Goal: Transaction & Acquisition: Download file/media

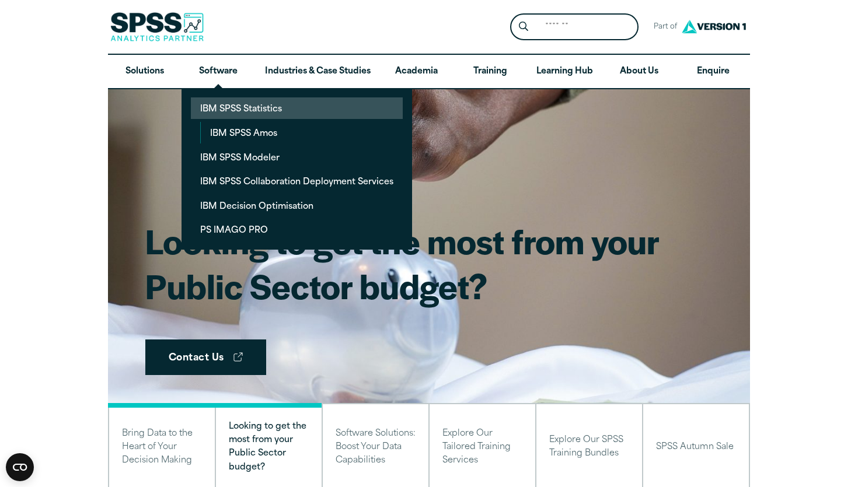
click at [227, 117] on link "IBM SPSS Statistics" at bounding box center [297, 108] width 212 height 22
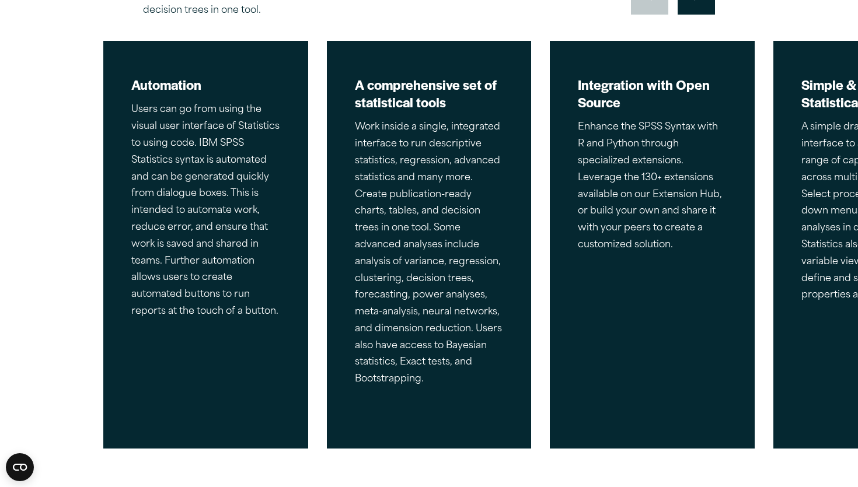
scroll to position [677, 0]
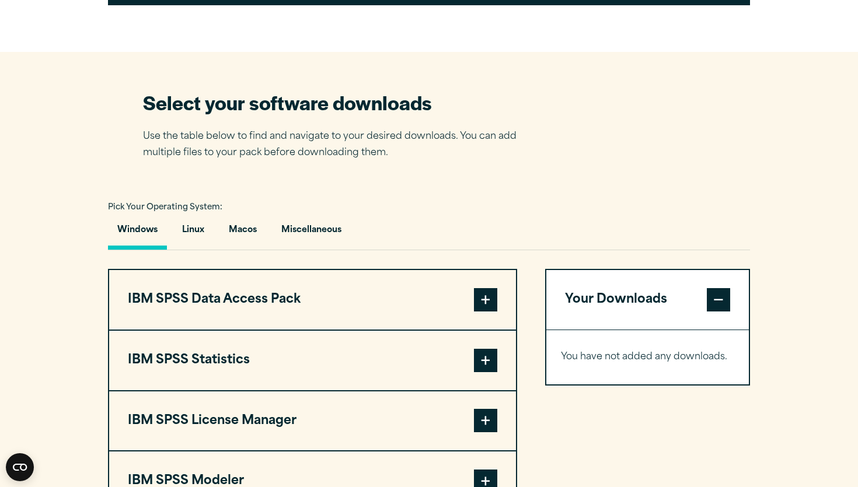
scroll to position [677, 0]
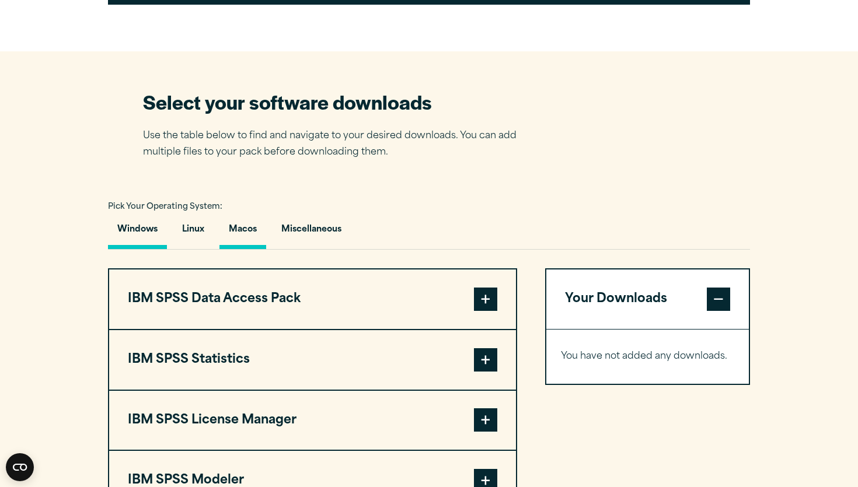
click at [253, 246] on button "Macos" at bounding box center [243, 232] width 47 height 33
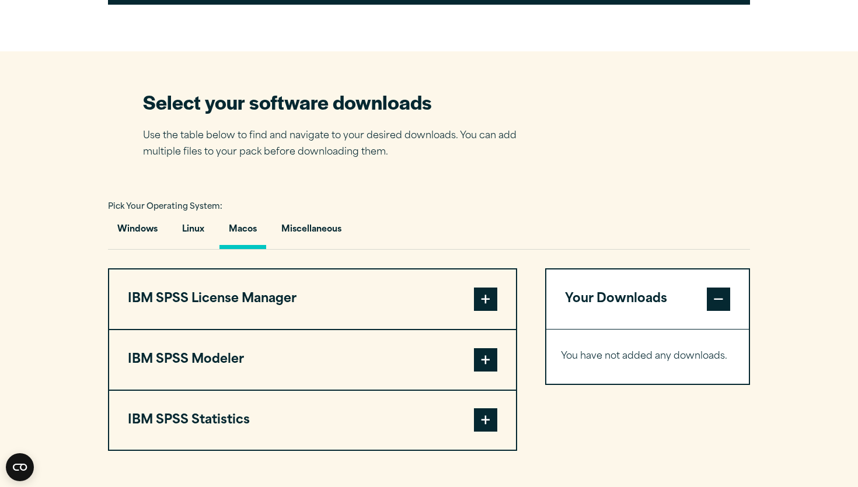
click at [473, 416] on button "IBM SPSS Statistics" at bounding box center [312, 421] width 407 height 60
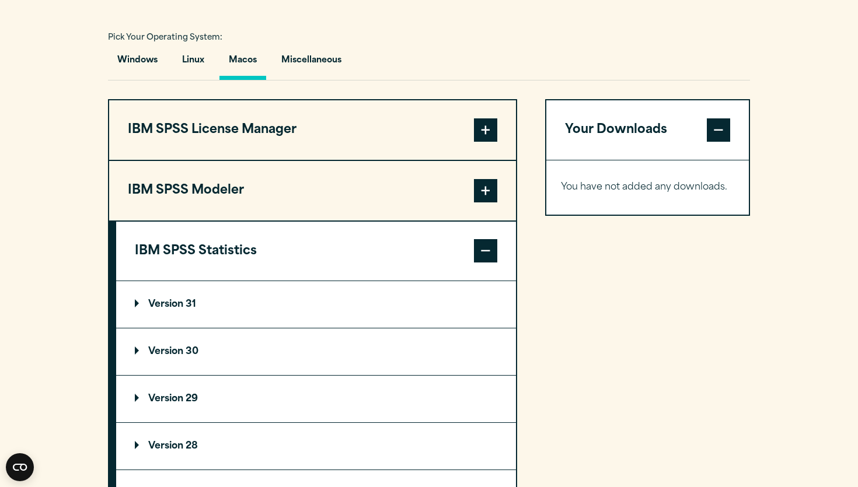
scroll to position [864, 0]
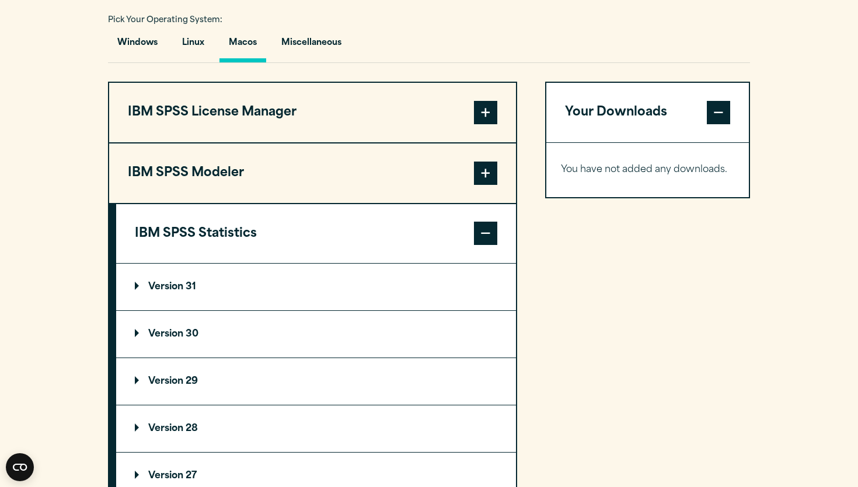
click at [167, 334] on p "Version 30" at bounding box center [167, 334] width 64 height 9
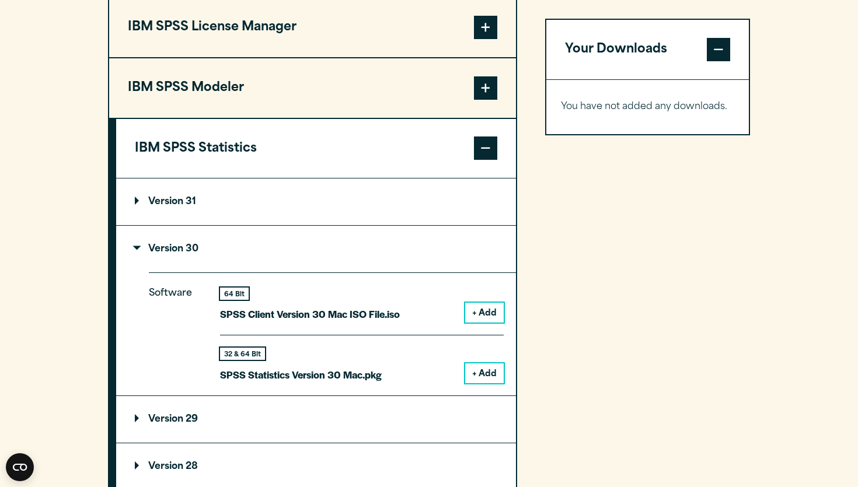
scroll to position [957, 0]
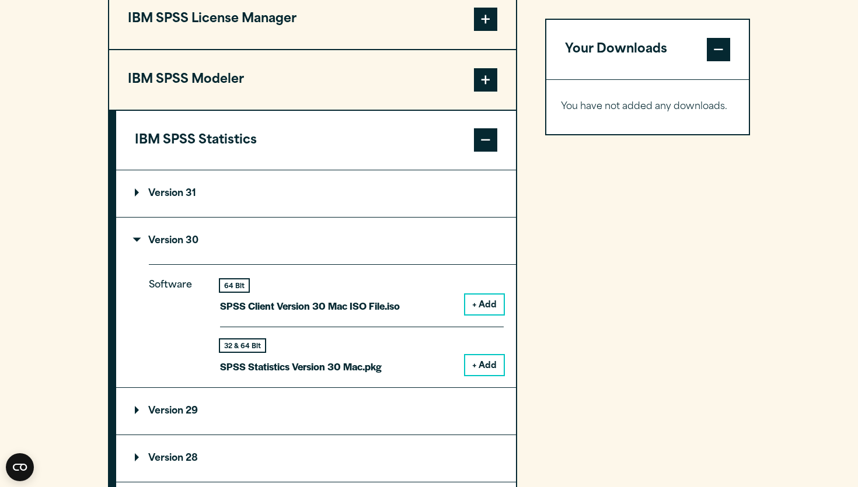
click at [471, 375] on button "+ Add" at bounding box center [484, 366] width 39 height 20
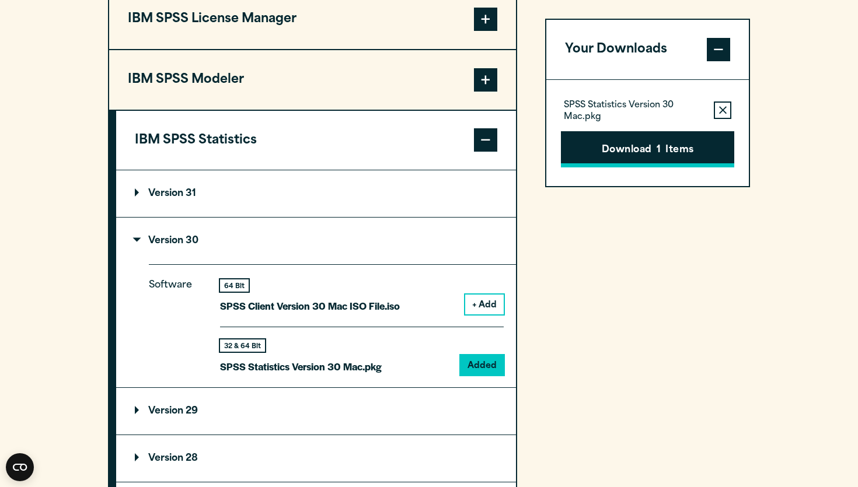
click at [600, 156] on button "Download 1 Items" at bounding box center [647, 149] width 173 height 36
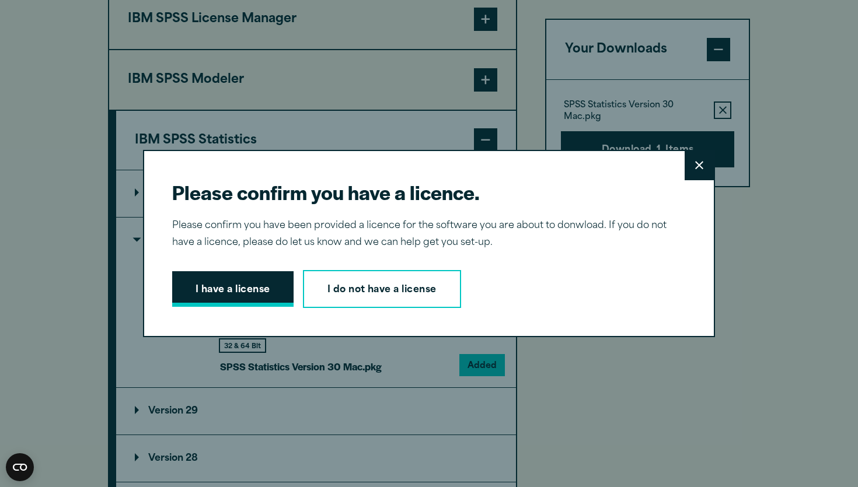
click at [236, 292] on button "I have a license" at bounding box center [232, 289] width 121 height 36
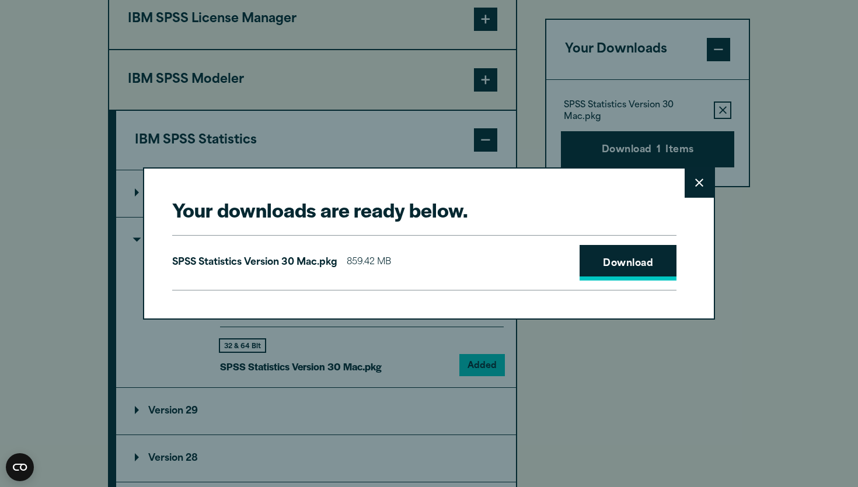
click at [648, 261] on link "Download" at bounding box center [628, 263] width 97 height 36
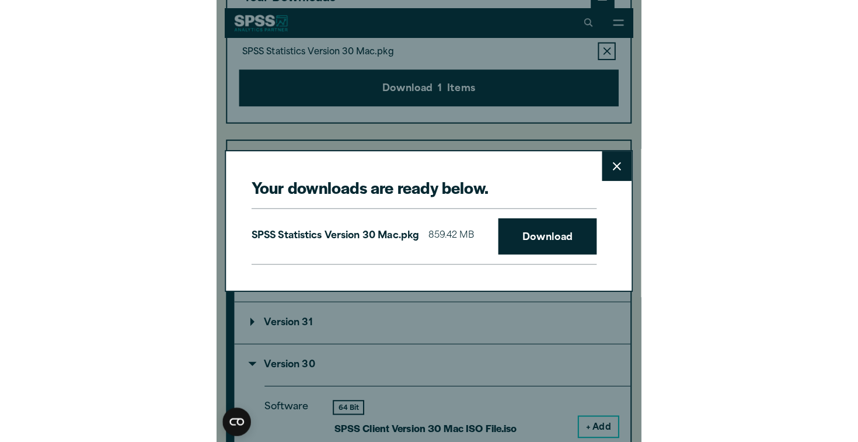
scroll to position [952, 0]
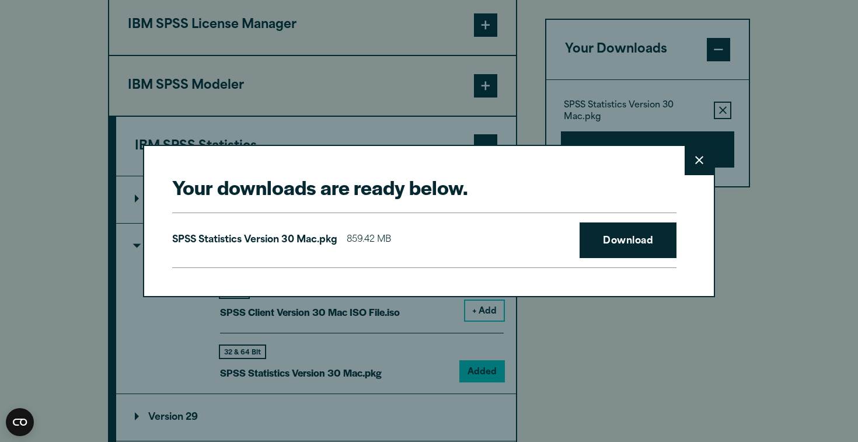
click at [727, 170] on div "Your downloads are ready below. Close SPSS Statistics Version 30 Mac.pkg 859.42…" at bounding box center [429, 221] width 858 height 442
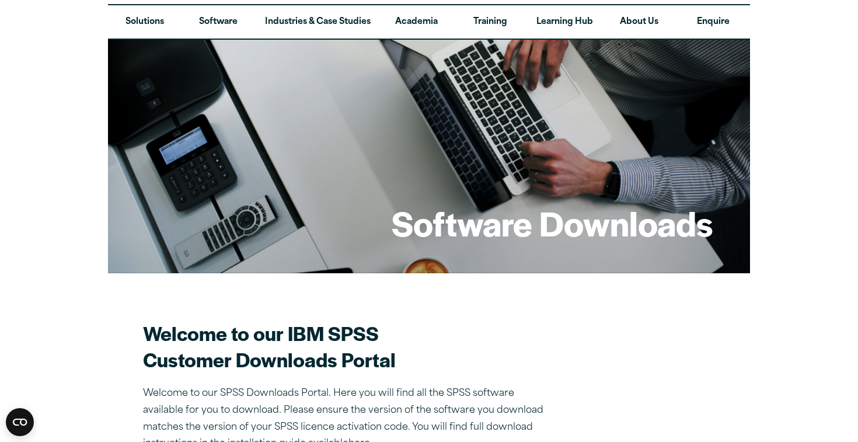
scroll to position [0, 0]
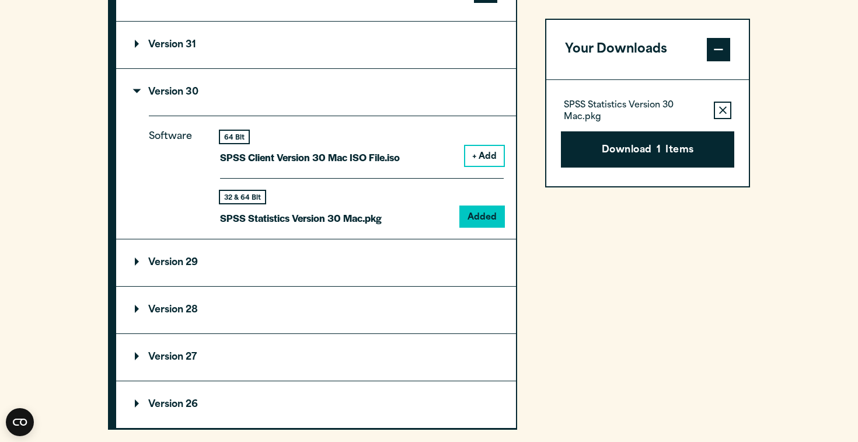
scroll to position [1033, 0]
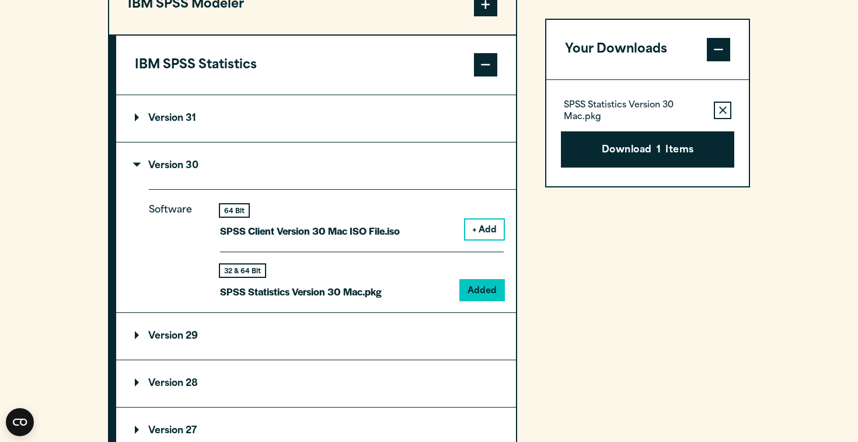
click at [181, 168] on p "Version 30" at bounding box center [167, 165] width 64 height 9
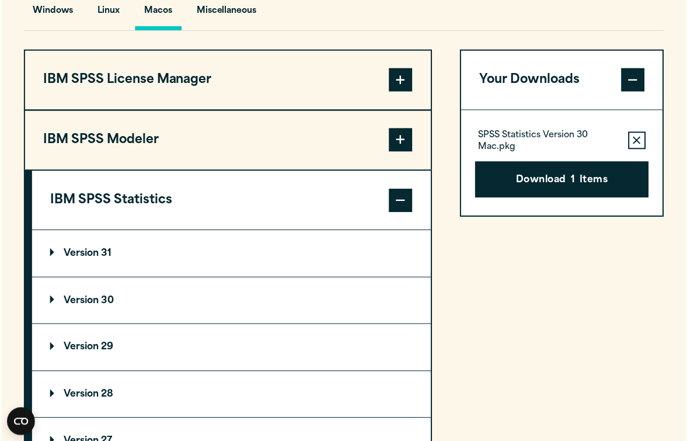
scroll to position [907, 0]
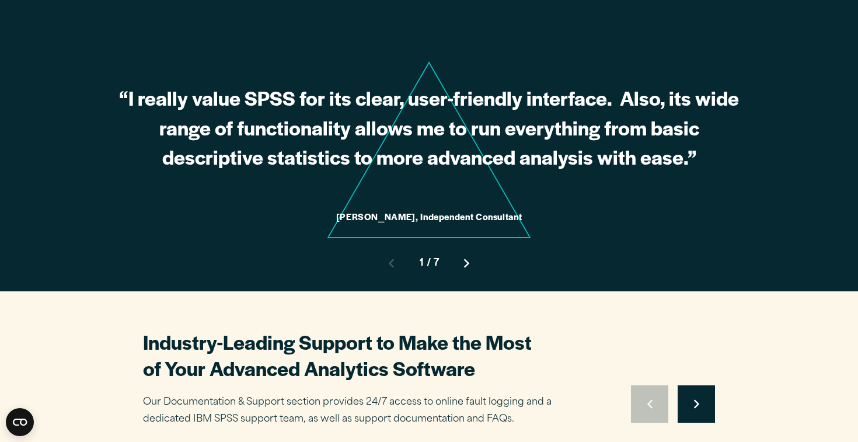
scroll to position [3371, 0]
